Goal: Find contact information: Find contact information

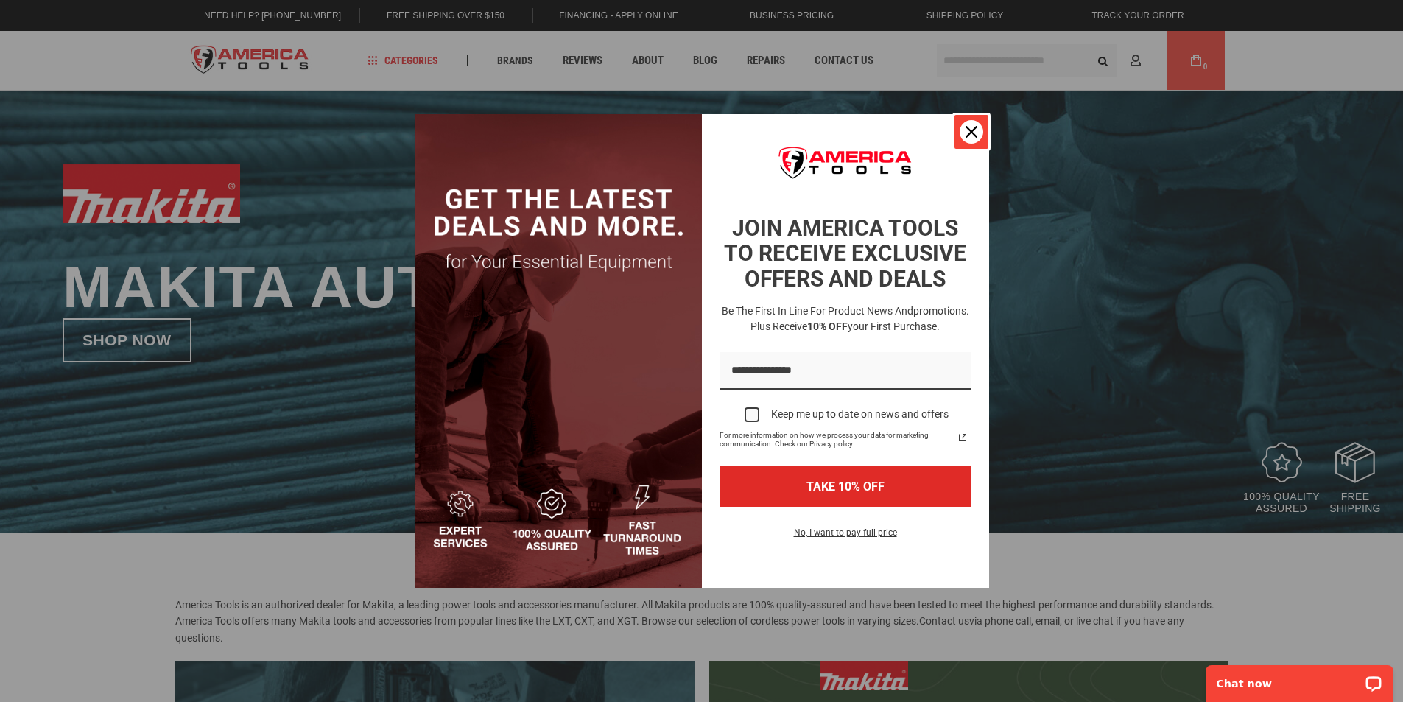
click at [977, 127] on div "Close" at bounding box center [971, 132] width 24 height 24
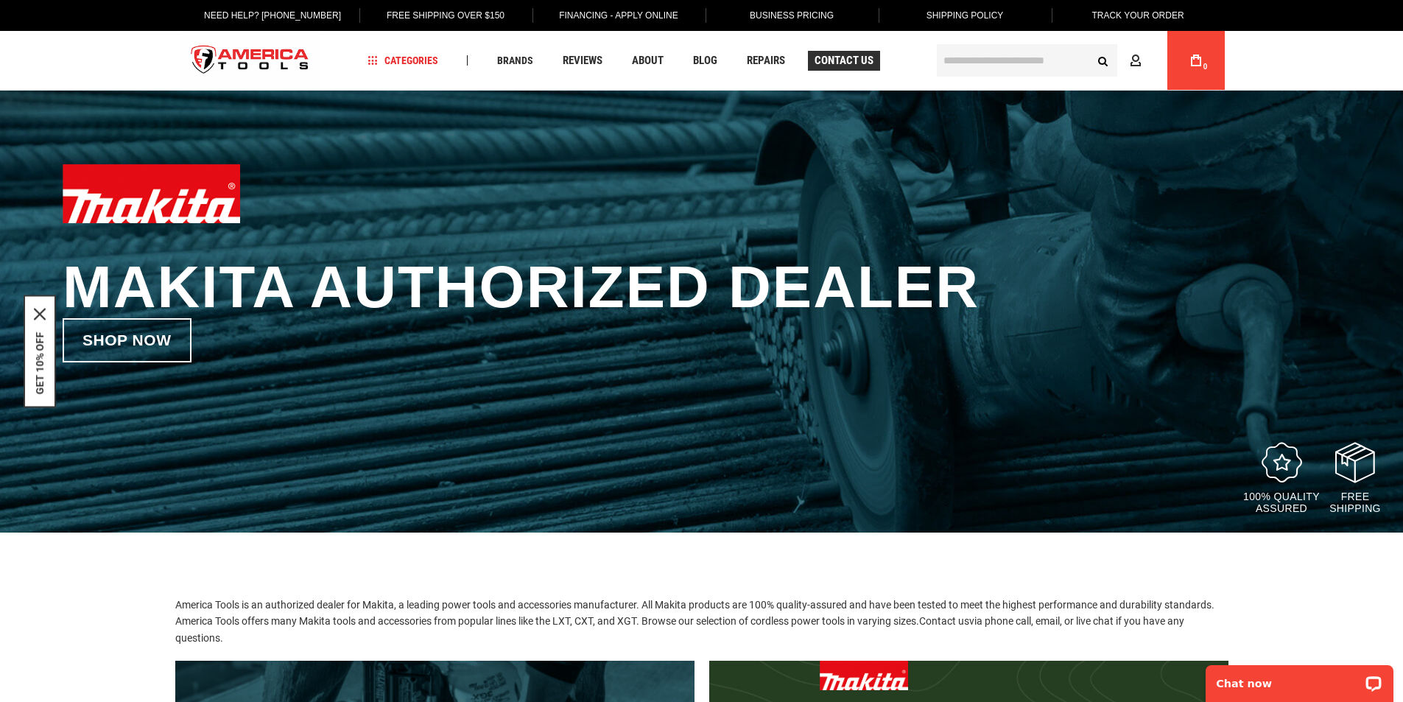
click at [822, 58] on span "Contact Us" at bounding box center [843, 60] width 59 height 11
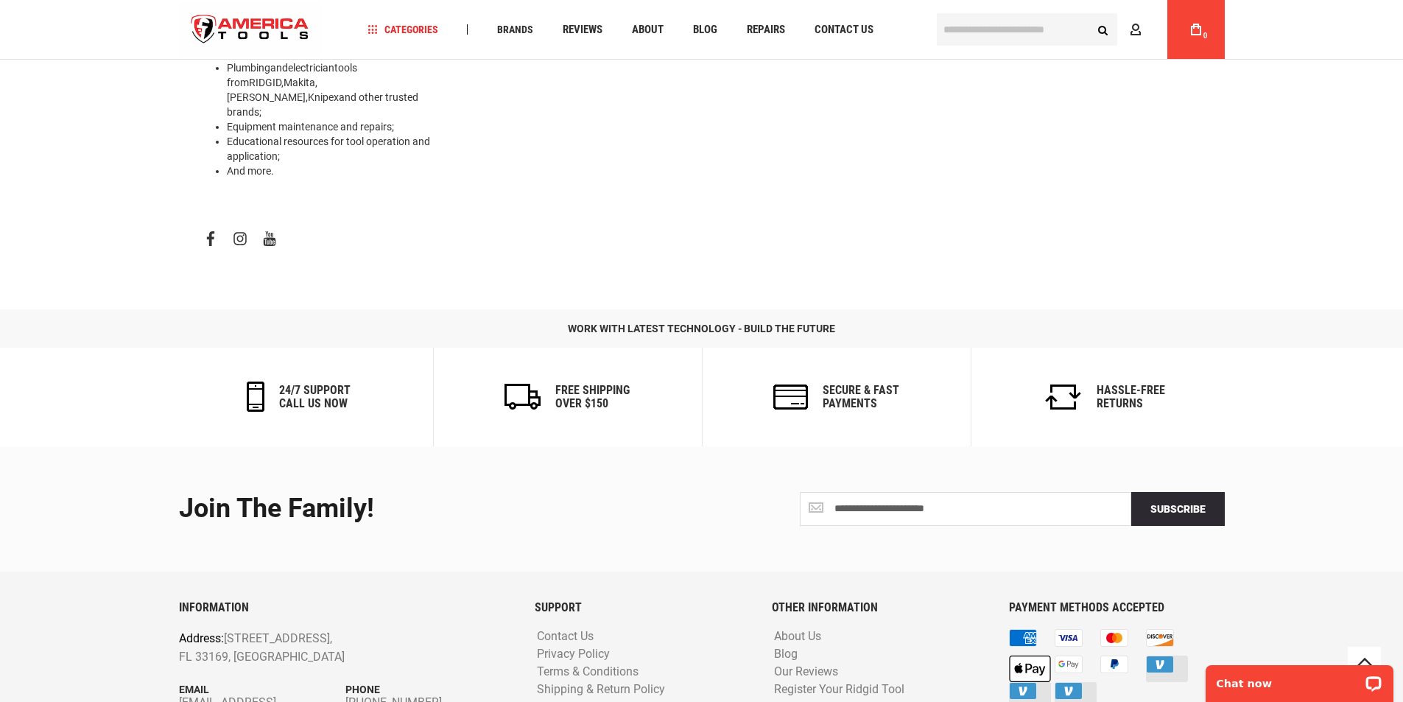
scroll to position [694, 0]
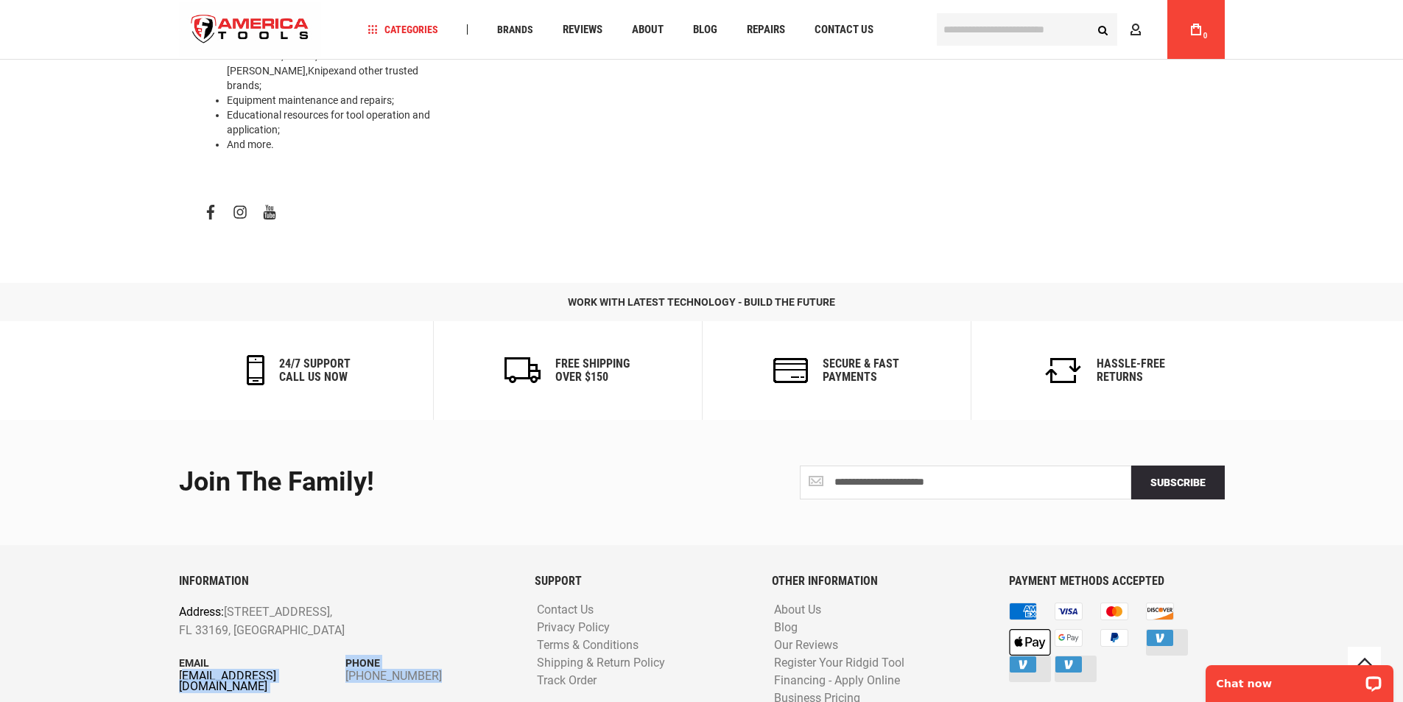
drag, startPoint x: 306, startPoint y: 633, endPoint x: 183, endPoint y: 616, distance: 124.2
click at [183, 616] on div "INFORMATION Address: [STREET_ADDRESS] Email [EMAIL_ADDRESS][DOMAIN_NAME] Phone …" at bounding box center [346, 652] width 356 height 157
click at [226, 649] on div "INFORMATION Address: [STREET_ADDRESS] Email [EMAIL_ADDRESS][DOMAIN_NAME] Phone …" at bounding box center [346, 652] width 356 height 157
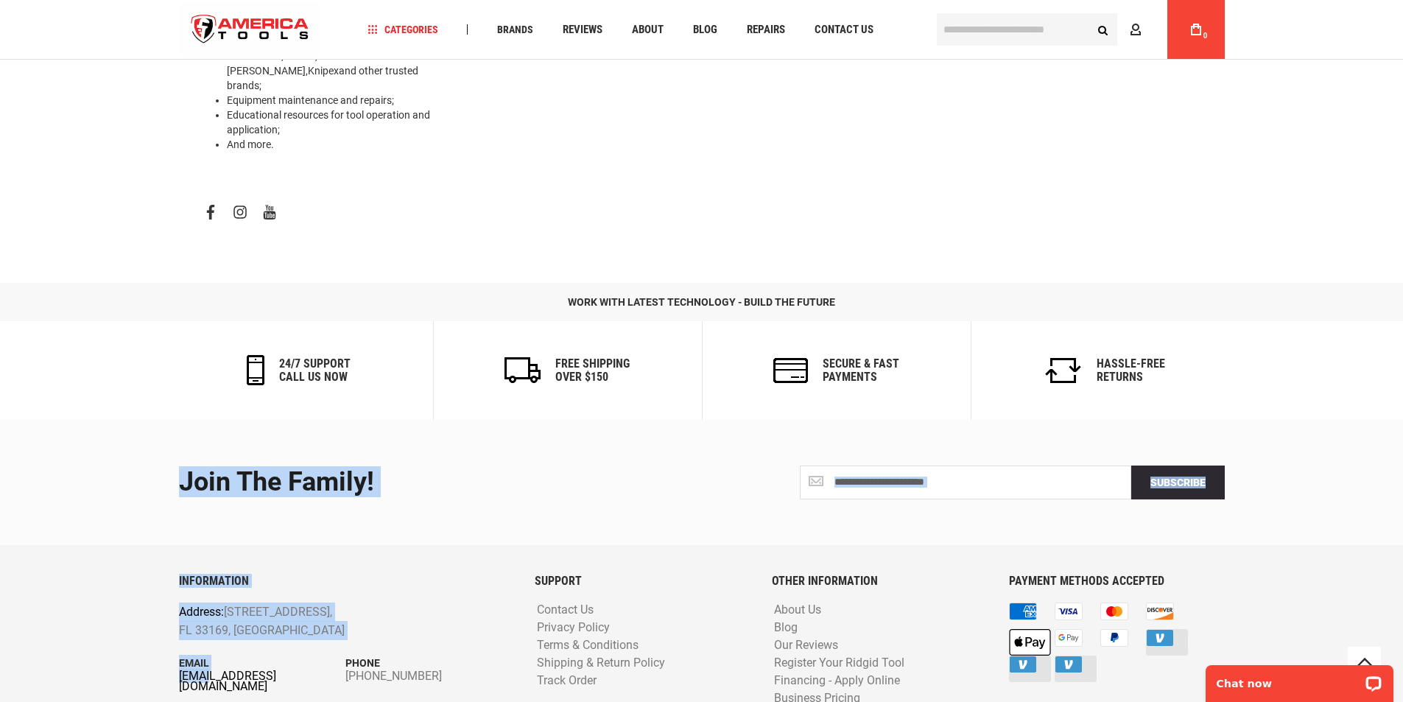
drag, startPoint x: 152, startPoint y: 619, endPoint x: 213, endPoint y: 621, distance: 61.2
click at [213, 621] on footer "**********" at bounding box center [701, 591] width 1403 height 342
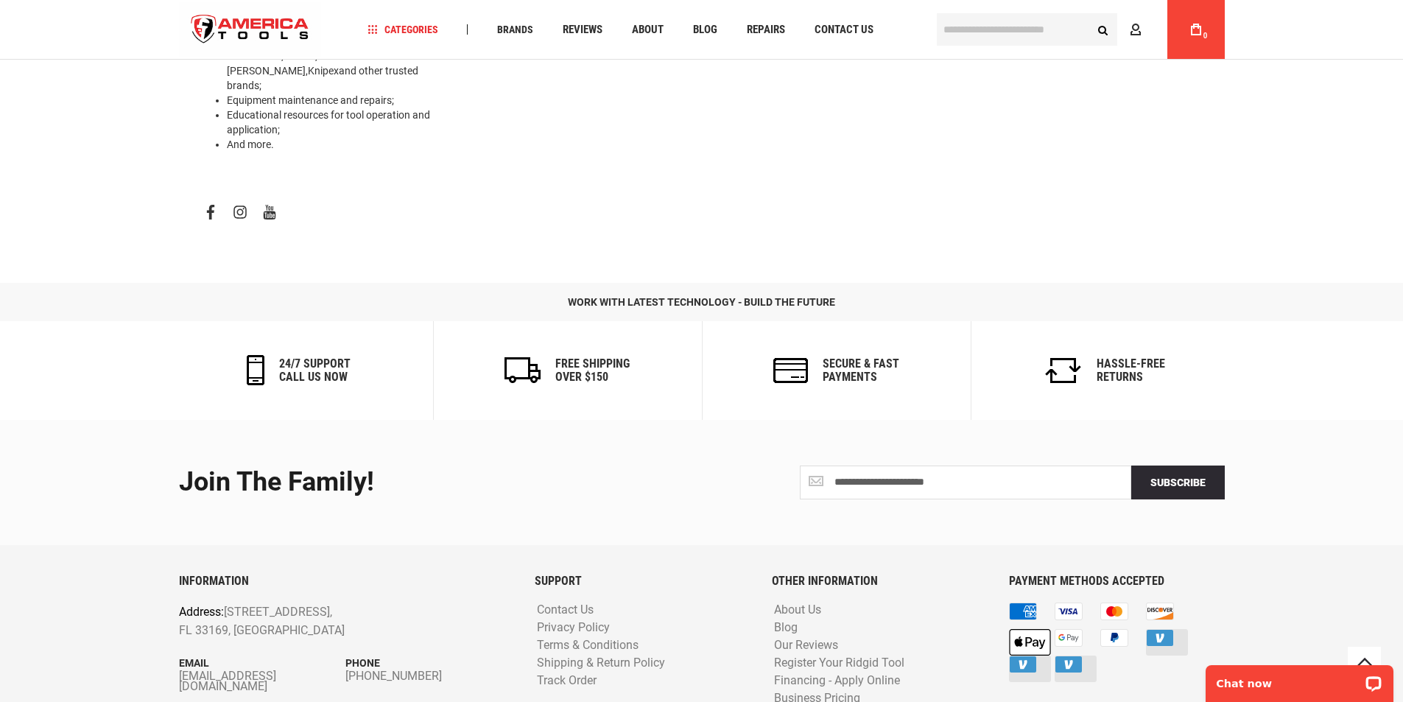
click at [234, 641] on div "INFORMATION Address: [STREET_ADDRESS] Email [EMAIL_ADDRESS][DOMAIN_NAME] Phone …" at bounding box center [346, 652] width 356 height 157
drag, startPoint x: 172, startPoint y: 625, endPoint x: 215, endPoint y: 619, distance: 43.9
click at [215, 619] on div "INFORMATION Address: [STREET_ADDRESS] Email [EMAIL_ADDRESS][DOMAIN_NAME] Phone …" at bounding box center [346, 652] width 356 height 157
click at [216, 628] on div "INFORMATION Address: [STREET_ADDRESS] Email [EMAIL_ADDRESS][DOMAIN_NAME] Phone …" at bounding box center [346, 652] width 356 height 157
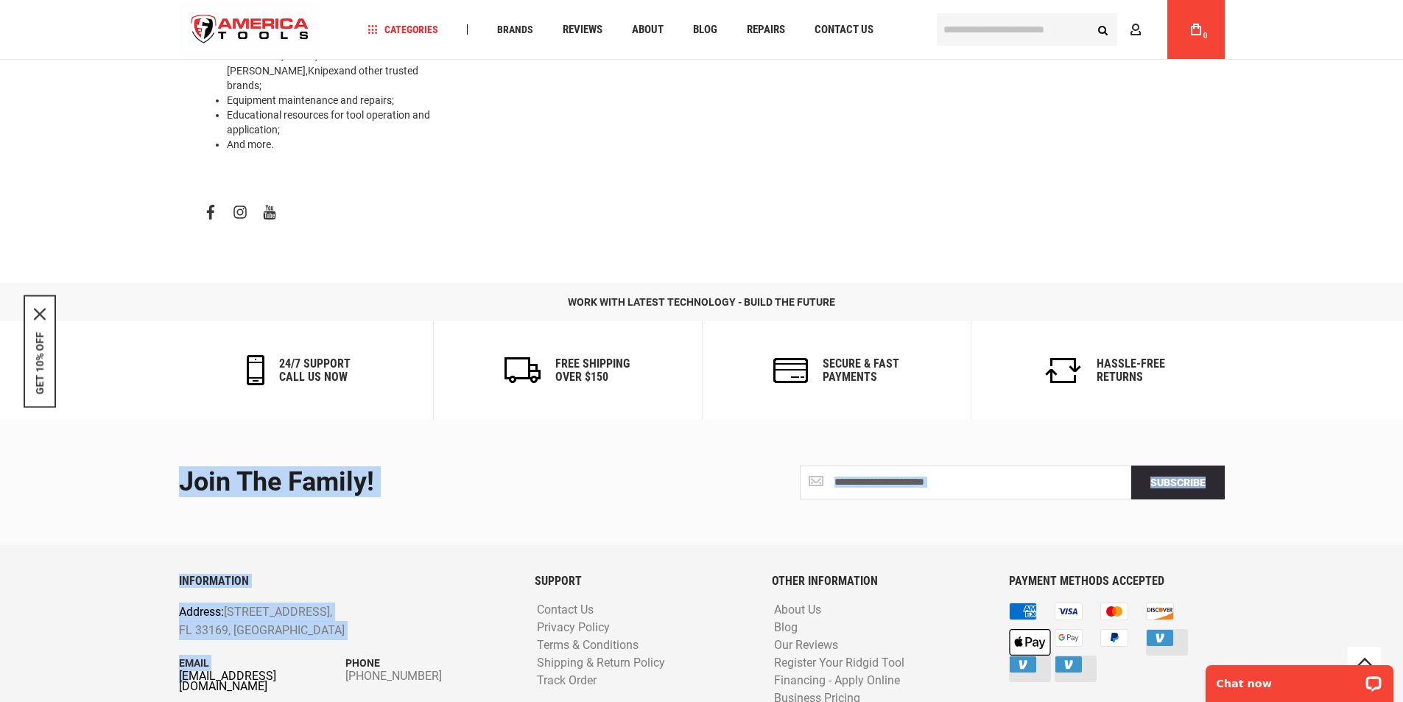
drag, startPoint x: 138, startPoint y: 618, endPoint x: 189, endPoint y: 621, distance: 50.2
click at [189, 621] on footer "**********" at bounding box center [701, 591] width 1403 height 342
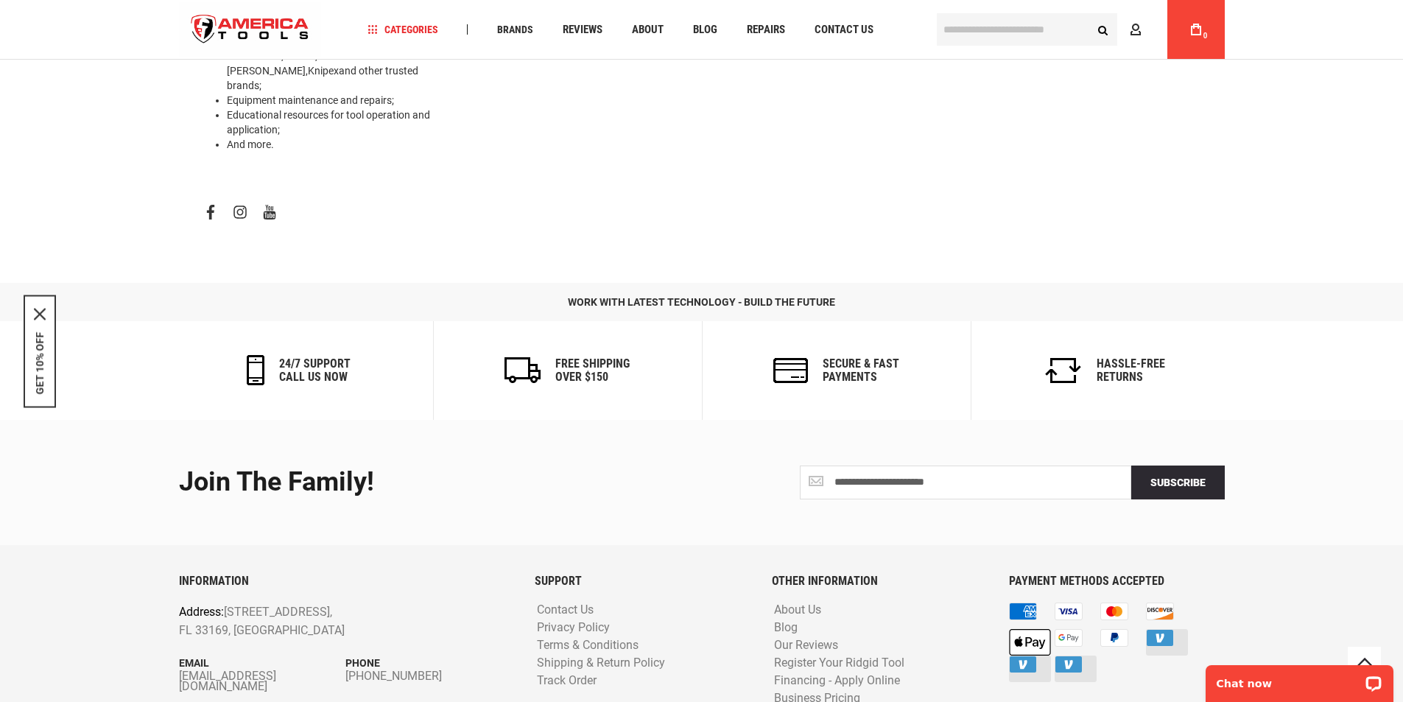
click at [199, 634] on div "INFORMATION Address: [STREET_ADDRESS] Email [EMAIL_ADDRESS][DOMAIN_NAME] Phone …" at bounding box center [346, 652] width 356 height 157
drag, startPoint x: 169, startPoint y: 618, endPoint x: 185, endPoint y: 619, distance: 16.2
click at [185, 619] on div "INFORMATION Address: [STREET_ADDRESS] Email [EMAIL_ADDRESS][DOMAIN_NAME] Phone …" at bounding box center [346, 652] width 356 height 157
click at [229, 651] on div "INFORMATION Address: [STREET_ADDRESS] Email [EMAIL_ADDRESS][DOMAIN_NAME] Phone …" at bounding box center [346, 652] width 356 height 157
drag, startPoint x: 167, startPoint y: 605, endPoint x: 207, endPoint y: 630, distance: 47.0
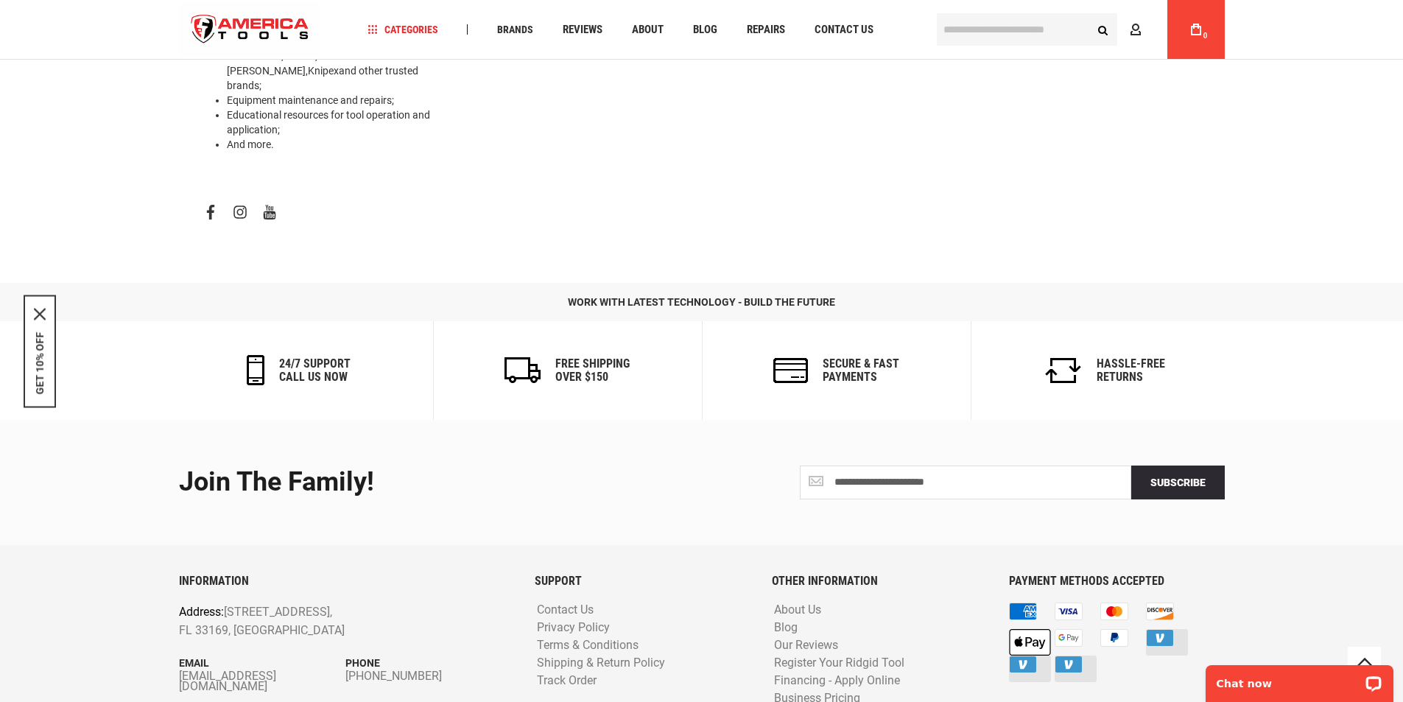
click at [207, 630] on div "INFORMATION Address: [STREET_ADDRESS] Email [EMAIL_ADDRESS][DOMAIN_NAME] Phone …" at bounding box center [346, 652] width 356 height 157
drag, startPoint x: 169, startPoint y: 615, endPoint x: 209, endPoint y: 619, distance: 40.7
click at [209, 619] on div "INFORMATION Address: [STREET_ADDRESS] Email [EMAIL_ADDRESS][DOMAIN_NAME] Phone …" at bounding box center [346, 652] width 356 height 157
click at [211, 641] on div "INFORMATION Address: [STREET_ADDRESS] Email [EMAIL_ADDRESS][DOMAIN_NAME] Phone …" at bounding box center [346, 652] width 356 height 157
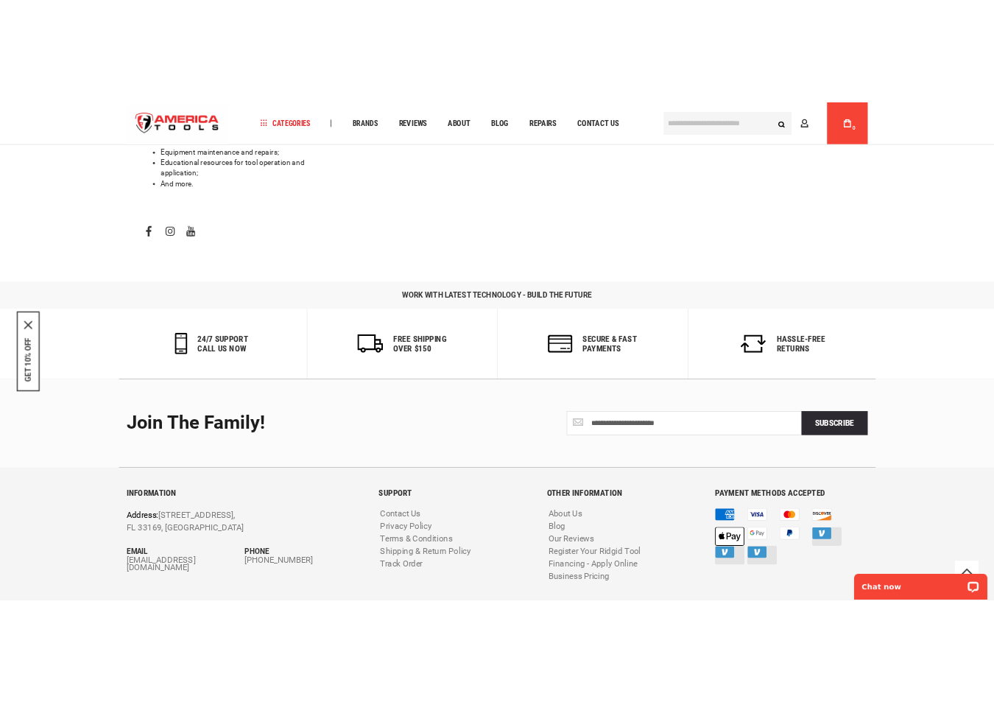
scroll to position [664, 0]
